Goal: Information Seeking & Learning: Find specific fact

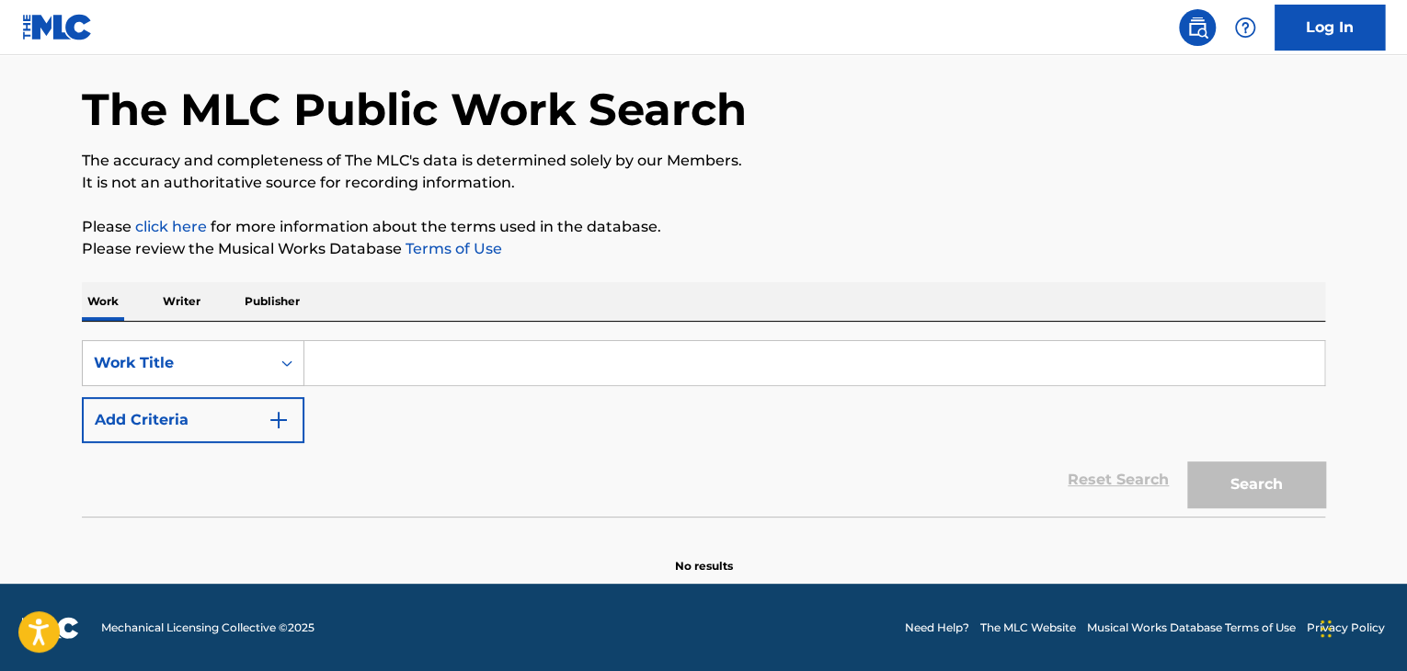
click at [276, 299] on p "Publisher" at bounding box center [272, 301] width 66 height 39
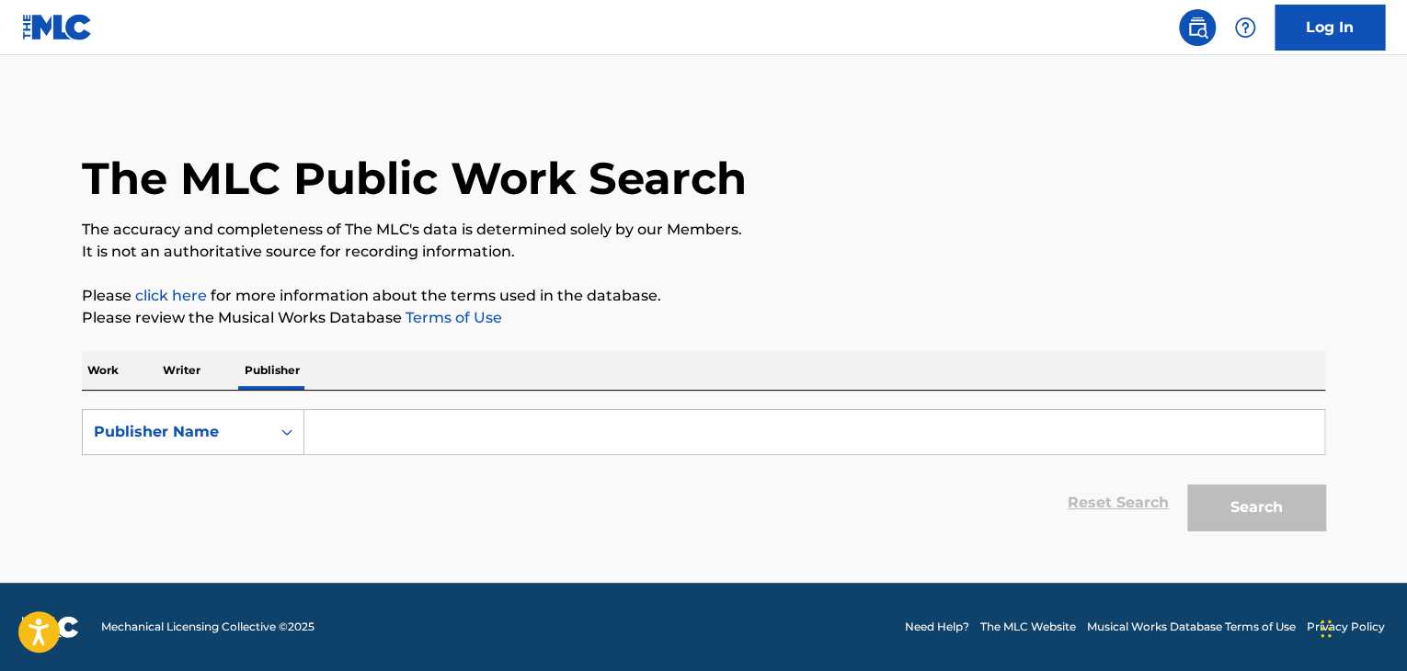
click at [325, 436] on input "Search Form" at bounding box center [814, 432] width 1020 height 44
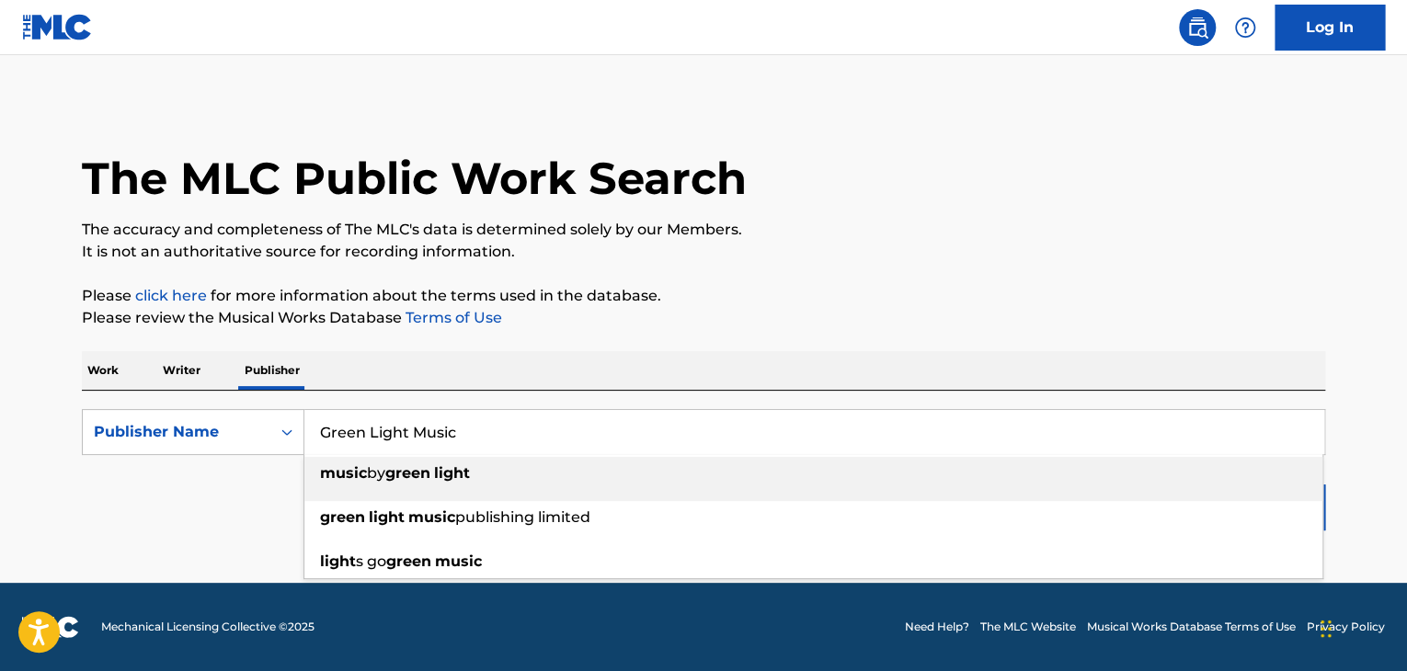
click at [549, 524] on span "publishing limited" at bounding box center [522, 517] width 135 height 17
type input "green light music publishing limited"
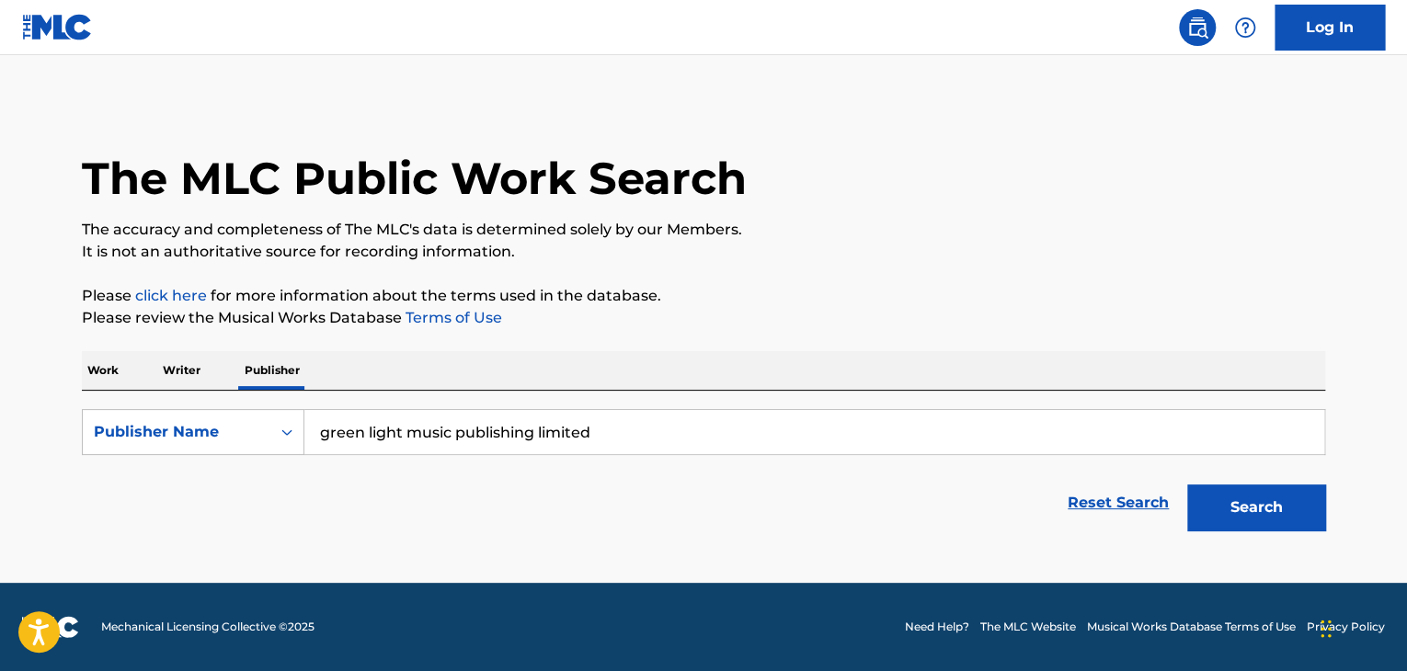
click at [1262, 504] on button "Search" at bounding box center [1256, 508] width 138 height 46
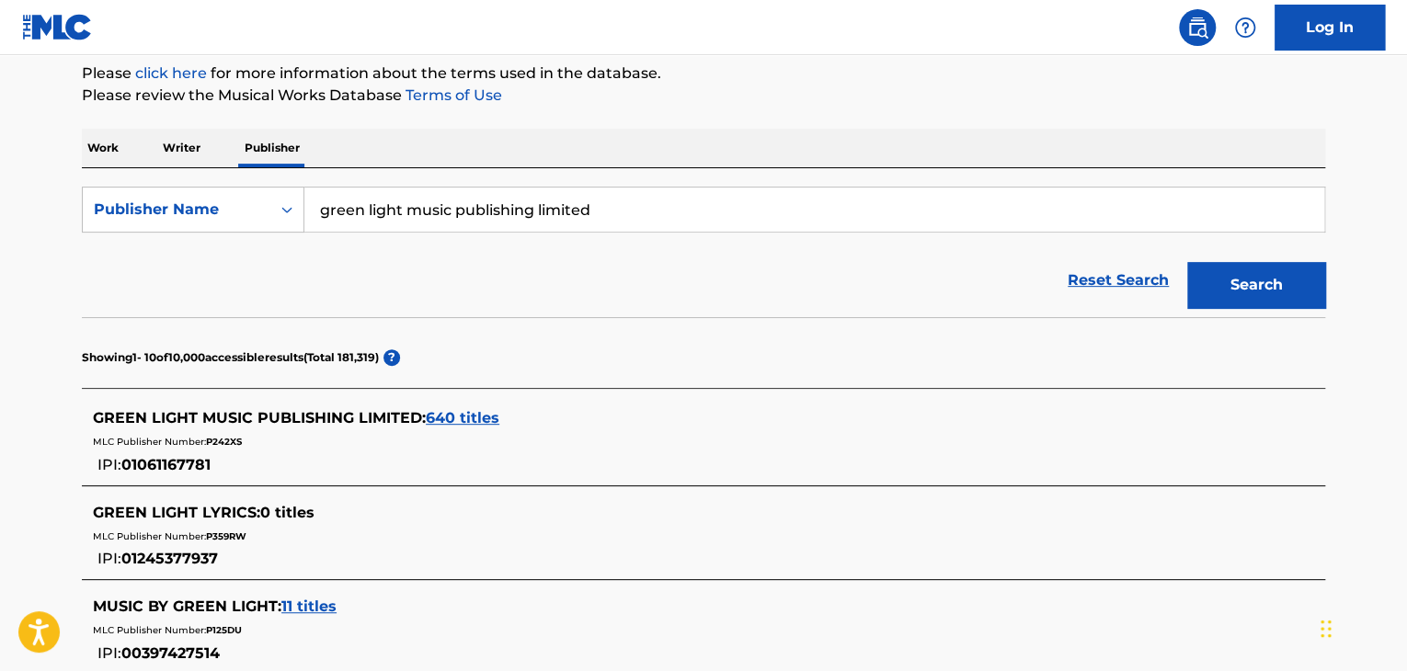
scroll to position [223, 0]
click at [464, 418] on span "640 titles" at bounding box center [463, 416] width 74 height 17
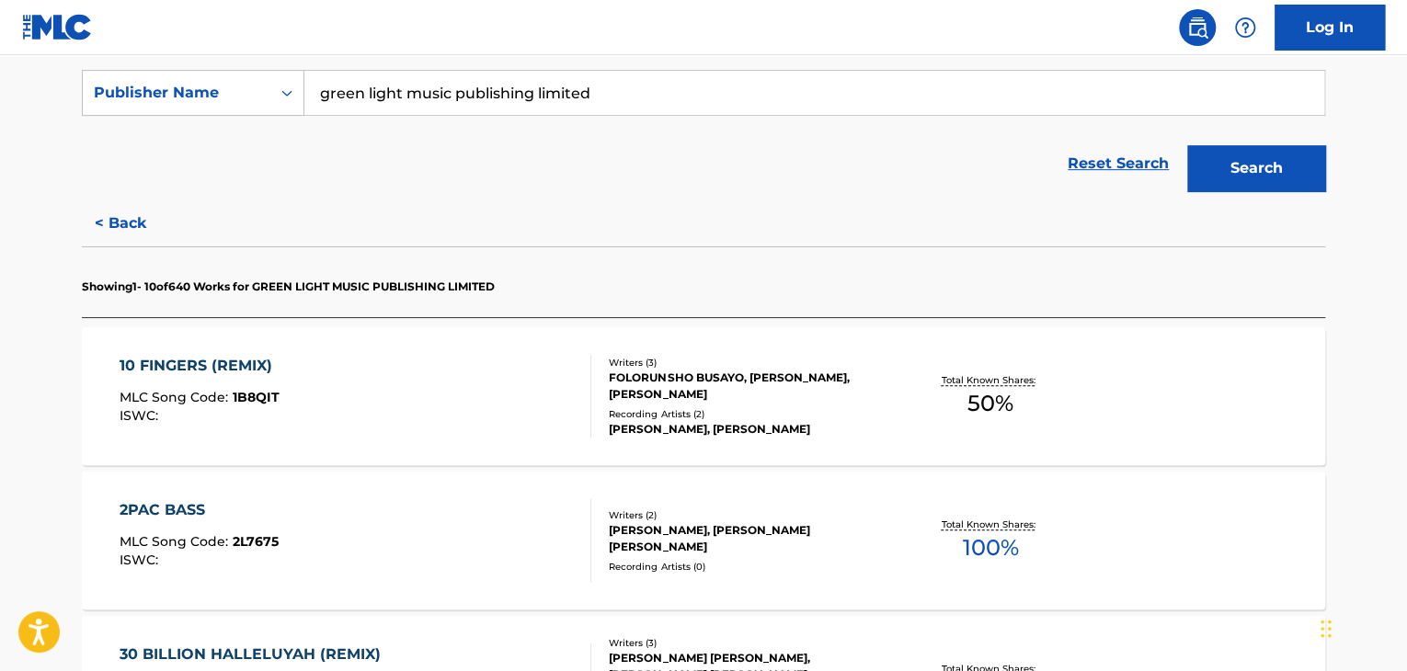
scroll to position [340, 0]
click at [189, 361] on div "10 FINGERS (REMIX)" at bounding box center [201, 365] width 162 height 22
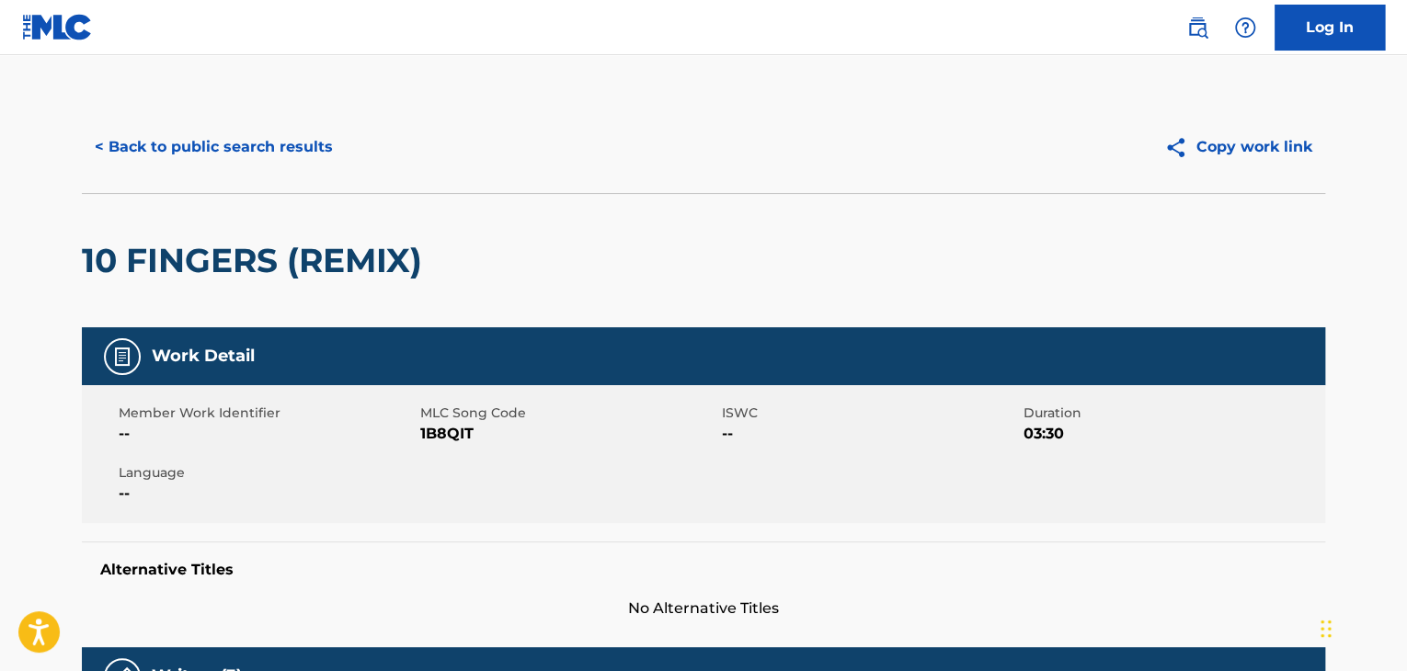
scroll to position [22, 0]
